Goal: Information Seeking & Learning: Learn about a topic

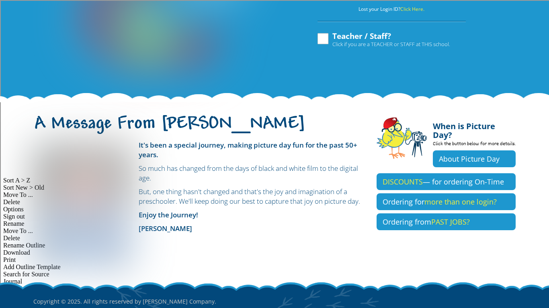
scroll to position [135, 0]
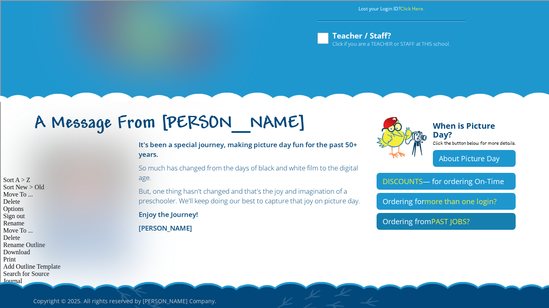
click at [376, 219] on link "Ordering from PAST JOBS?" at bounding box center [445, 221] width 139 height 17
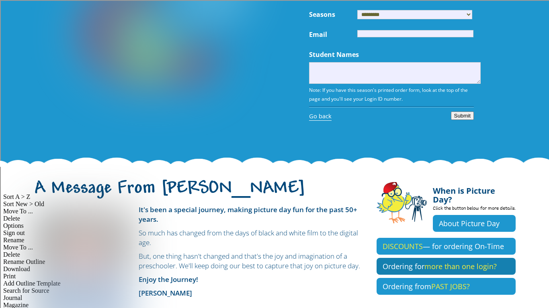
scroll to position [116, 0]
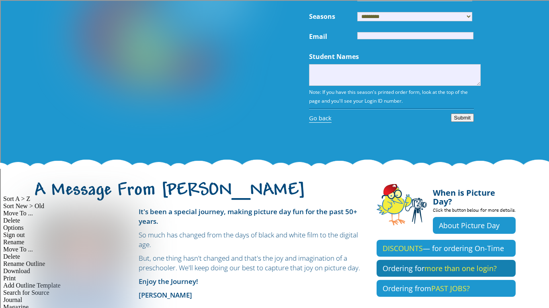
click at [380, 260] on link "Ordering for more than one login?" at bounding box center [445, 268] width 139 height 17
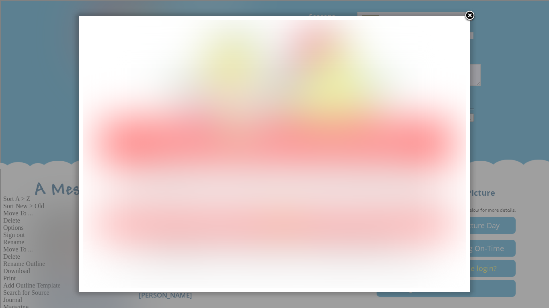
click at [463, 16] on link at bounding box center [469, 16] width 12 height 12
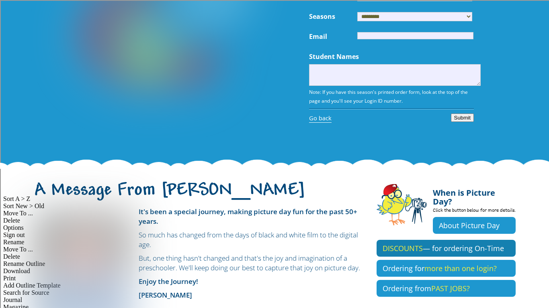
click at [460, 240] on link "DISCOUNTS — for ordering On-Time" at bounding box center [445, 248] width 139 height 17
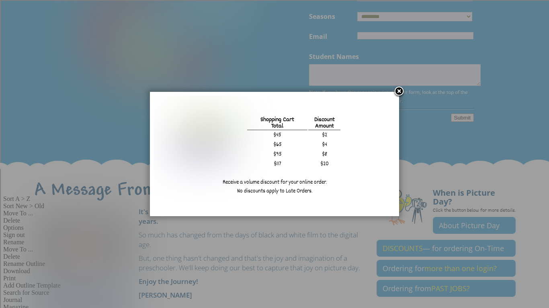
click at [399, 92] on link at bounding box center [399, 92] width 12 height 12
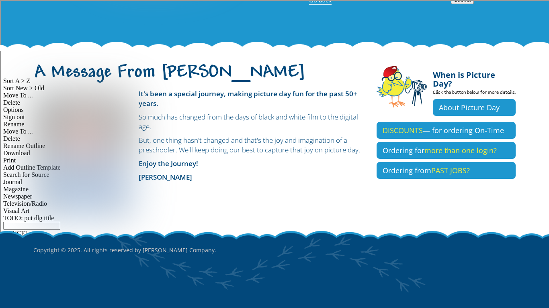
scroll to position [0, 0]
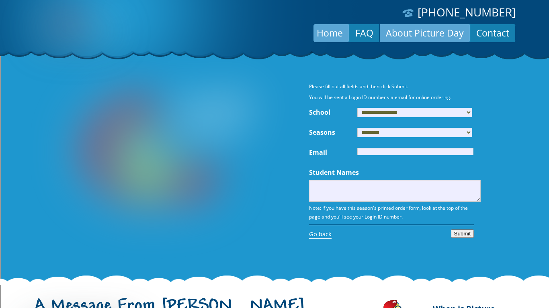
click at [405, 35] on link "About Picture Day" at bounding box center [424, 32] width 90 height 19
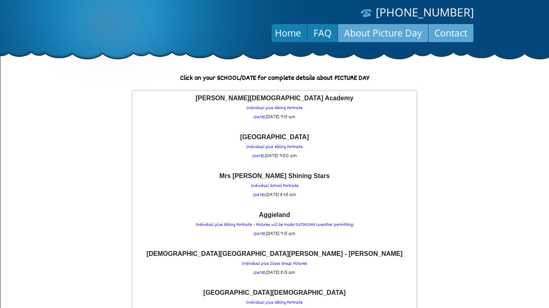
click at [445, 37] on link "Contact" at bounding box center [450, 32] width 45 height 19
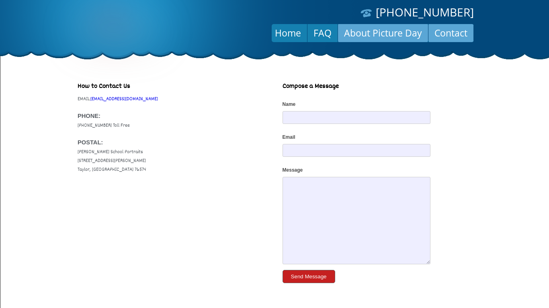
click at [388, 37] on link "About Picture Day" at bounding box center [383, 32] width 90 height 19
